Goal: Contribute content

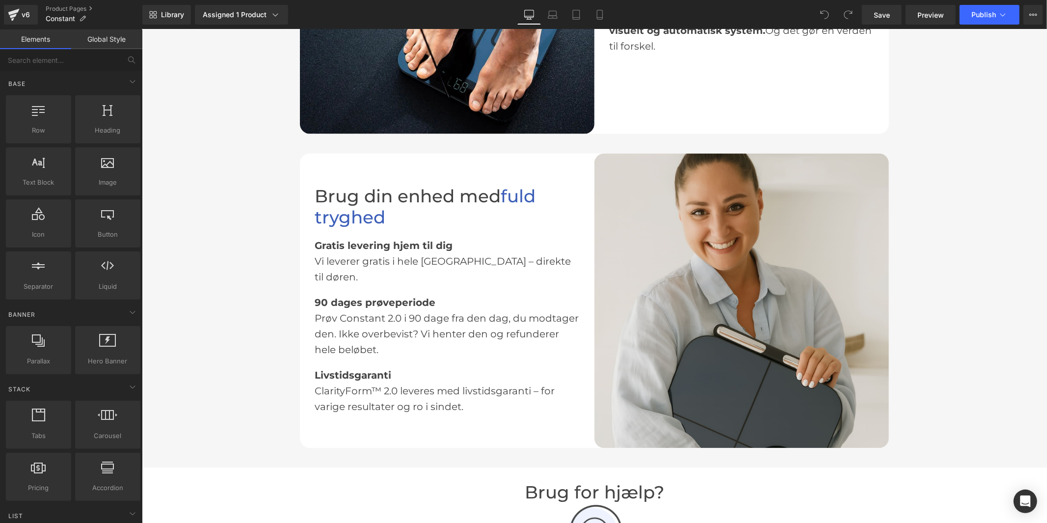
scroll to position [1691, 0]
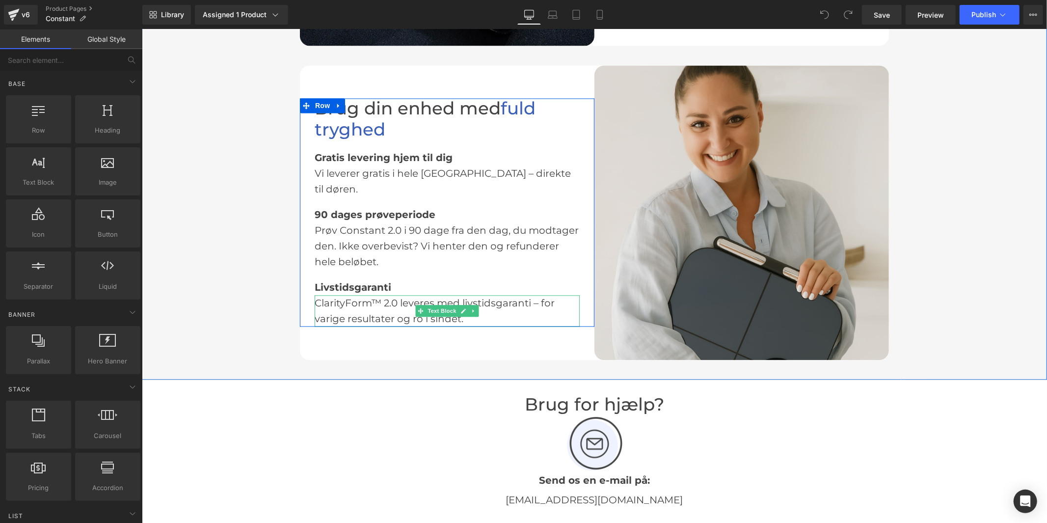
click at [371, 295] on div "ClarityForm™ 2.0 leveres med livstidsgaranti – for varige resultater og ro i si…" at bounding box center [446, 310] width 265 height 31
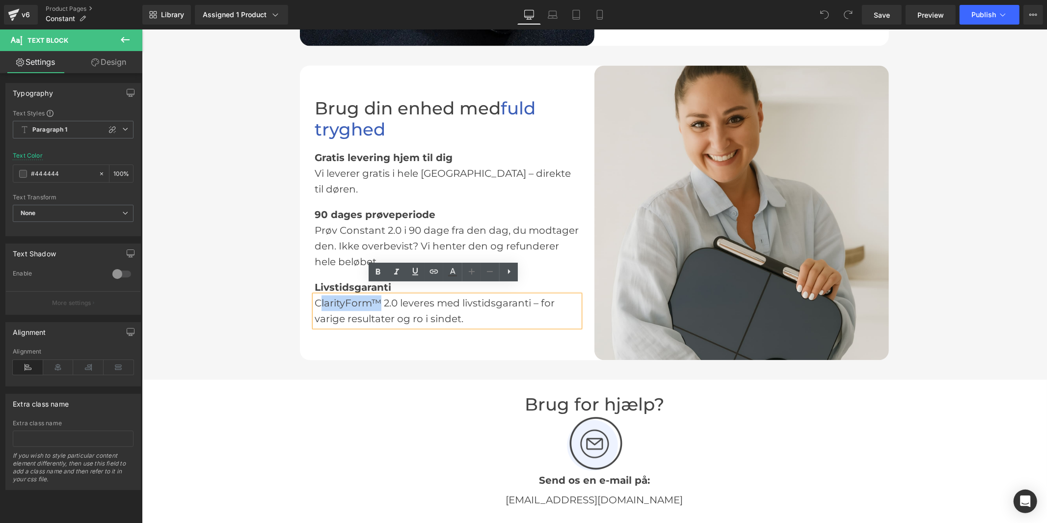
drag, startPoint x: 377, startPoint y: 292, endPoint x: 318, endPoint y: 292, distance: 59.4
click at [318, 295] on div "ClarityForm™ 2.0 leveres med livstidsgaranti – for varige resultater og ro i si…" at bounding box center [446, 310] width 265 height 31
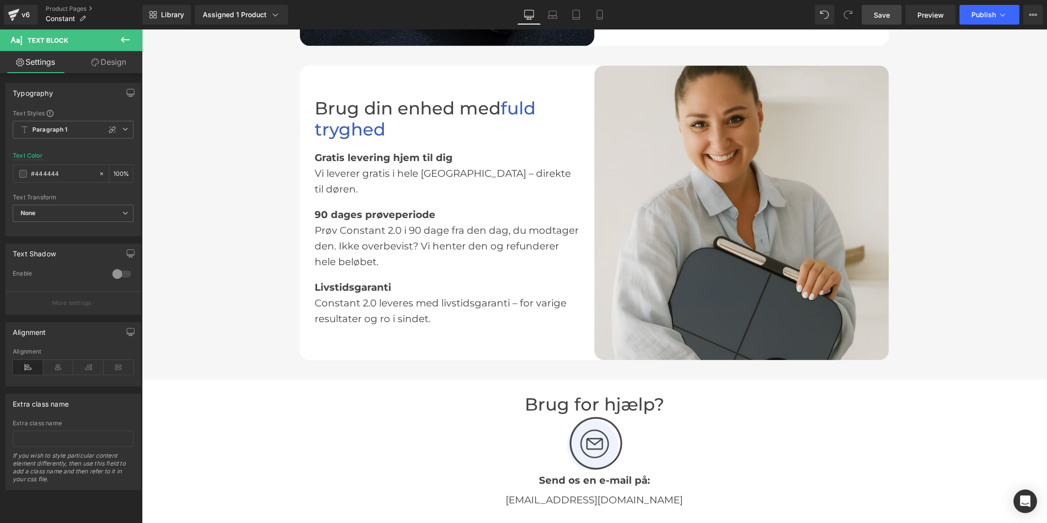
click at [890, 21] on link "Save" at bounding box center [882, 15] width 40 height 20
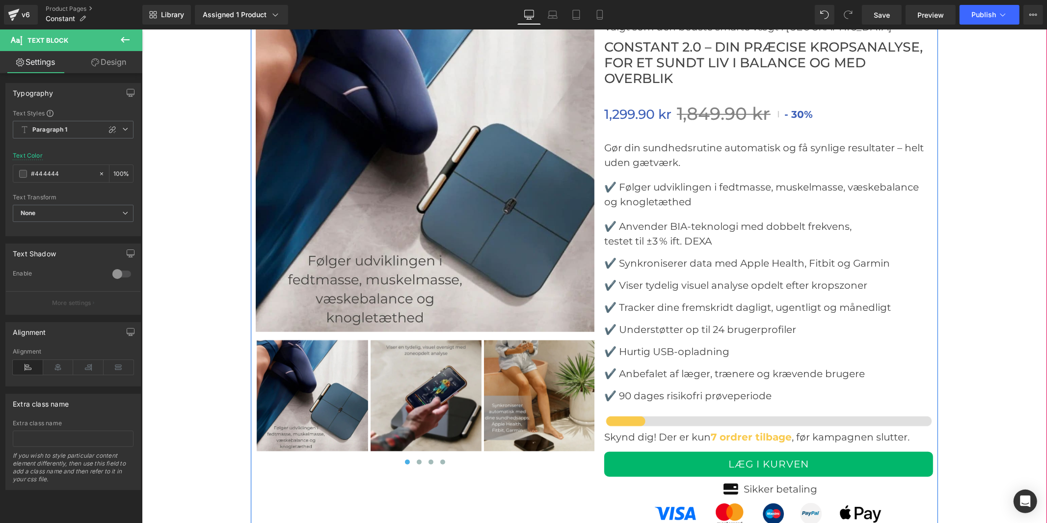
scroll to position [3763, 0]
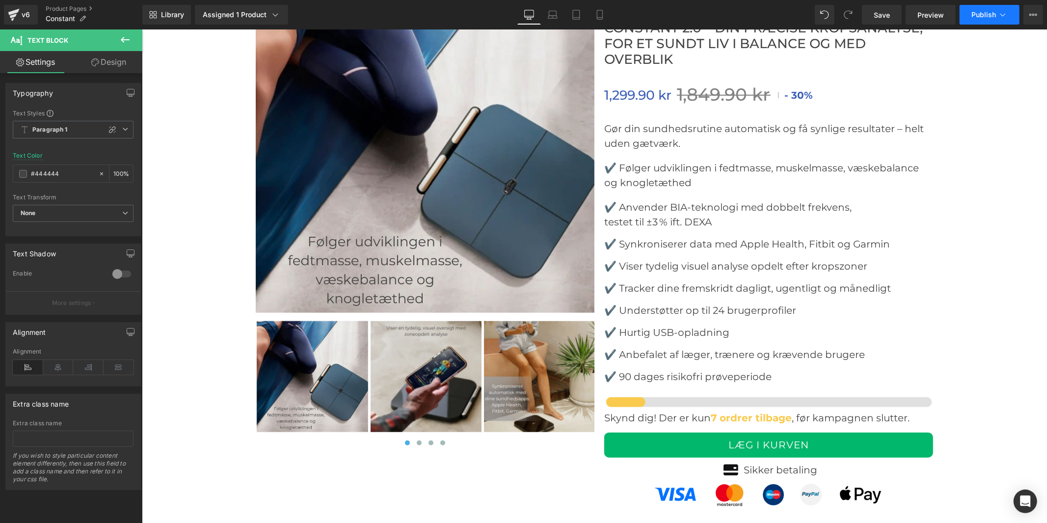
click at [966, 10] on button "Publish" at bounding box center [990, 15] width 60 height 20
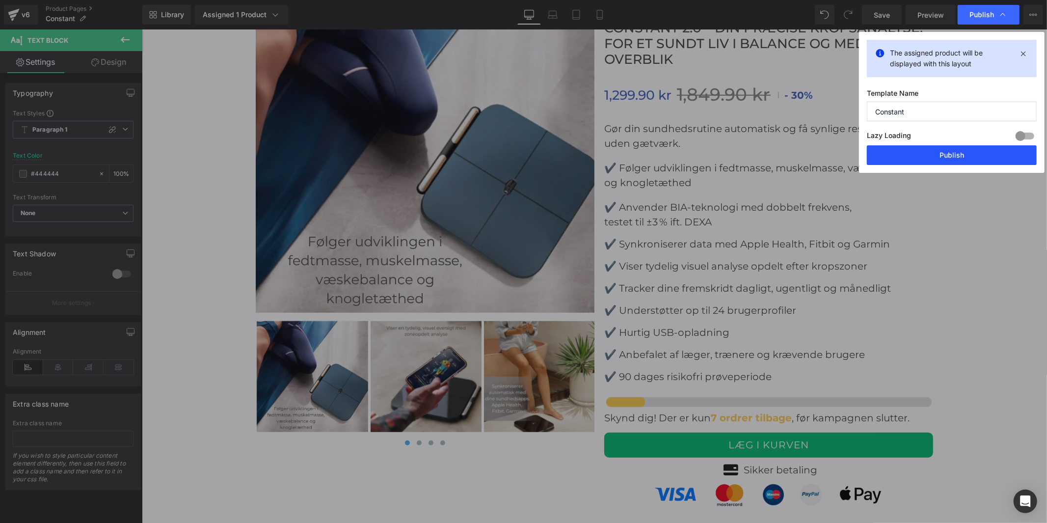
drag, startPoint x: 932, startPoint y: 151, endPoint x: 801, endPoint y: 126, distance: 132.9
click at [932, 151] on button "Publish" at bounding box center [952, 155] width 170 height 20
